Goal: Task Accomplishment & Management: Use online tool/utility

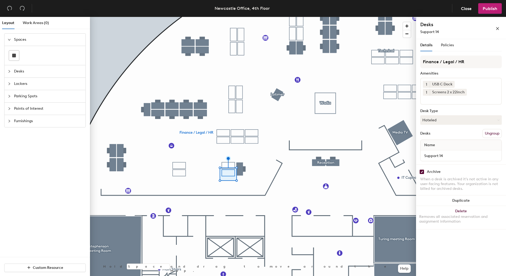
click at [423, 170] on input "checkbox" at bounding box center [421, 172] width 5 height 5
checkbox input "false"
click at [422, 172] on input "checkbox" at bounding box center [421, 172] width 5 height 5
checkbox input "false"
click at [421, 171] on input "checkbox" at bounding box center [421, 172] width 5 height 5
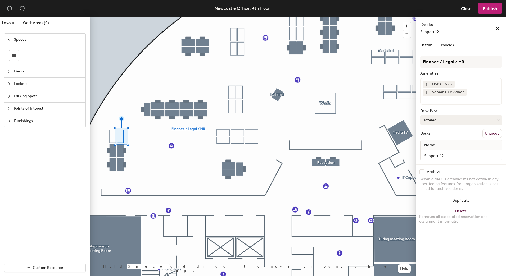
checkbox input "false"
click at [421, 172] on input "checkbox" at bounding box center [421, 172] width 5 height 5
checkbox input "false"
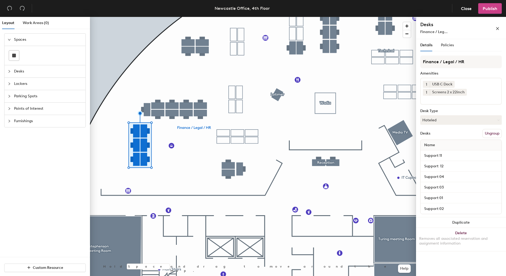
click at [487, 8] on span "Publish" at bounding box center [490, 8] width 15 height 5
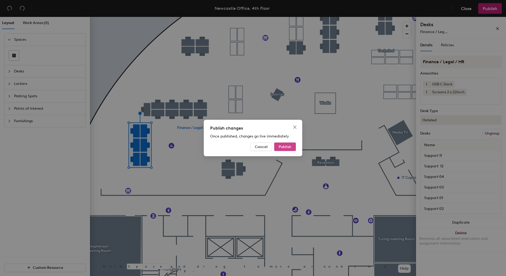
click at [288, 150] on button "Publish" at bounding box center [285, 147] width 22 height 8
